Goal: Check status: Check status

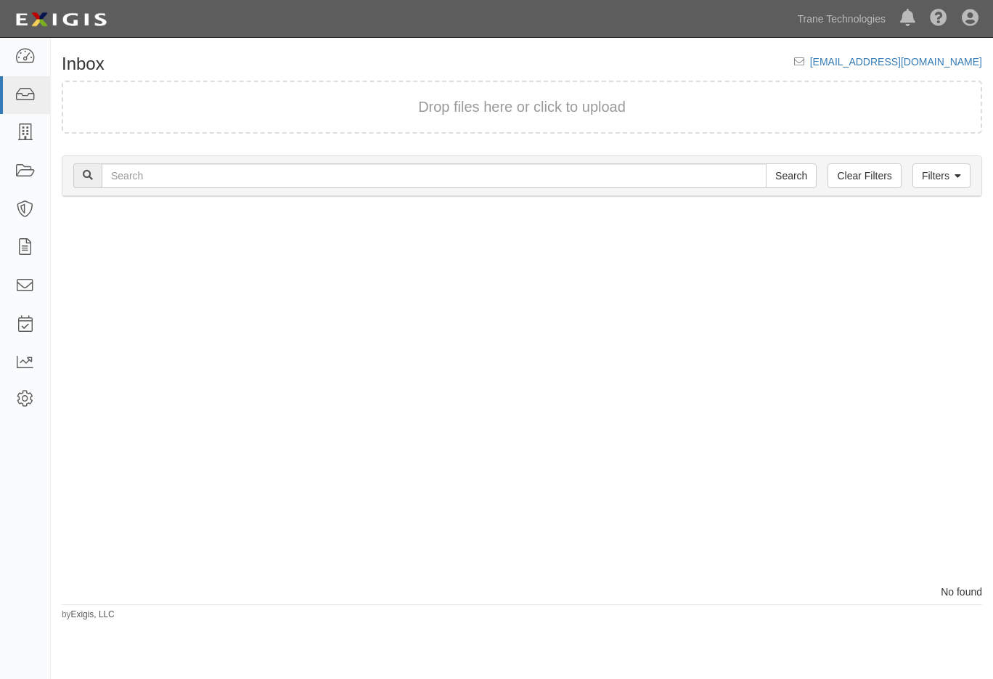
click at [309, 375] on div at bounding box center [286, 397] width 471 height 373
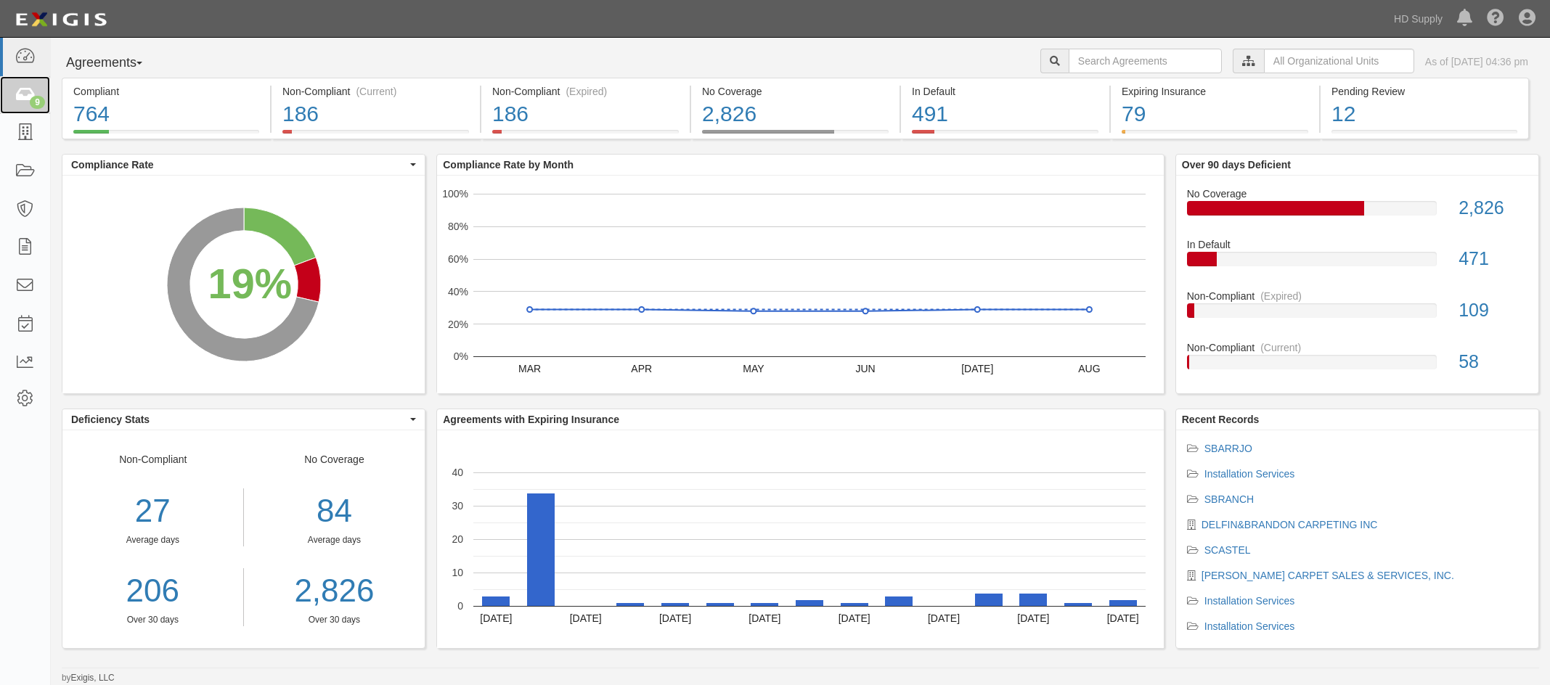
click at [21, 91] on icon at bounding box center [25, 95] width 20 height 17
